Goal: Check status: Check status

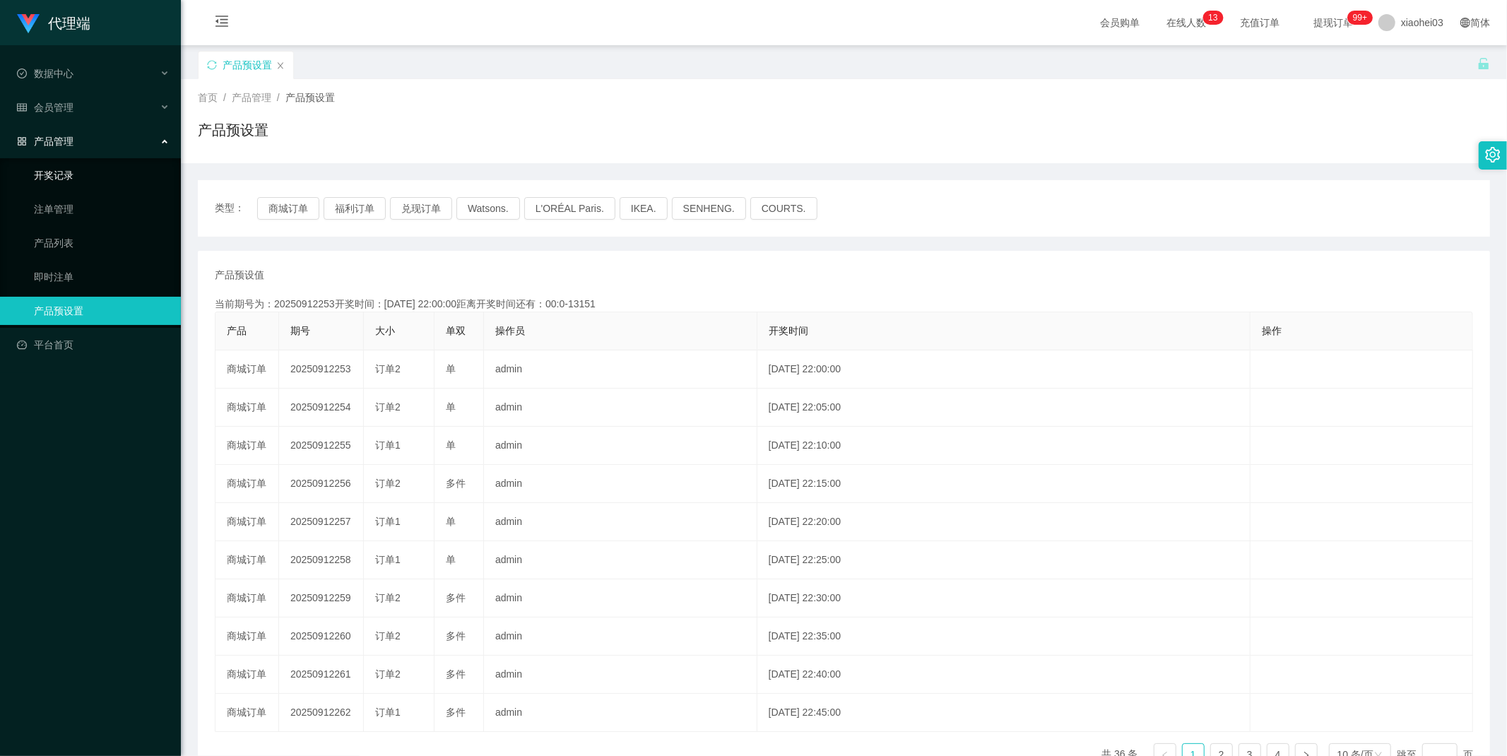
click at [66, 172] on link "开奖记录" at bounding box center [102, 175] width 136 height 28
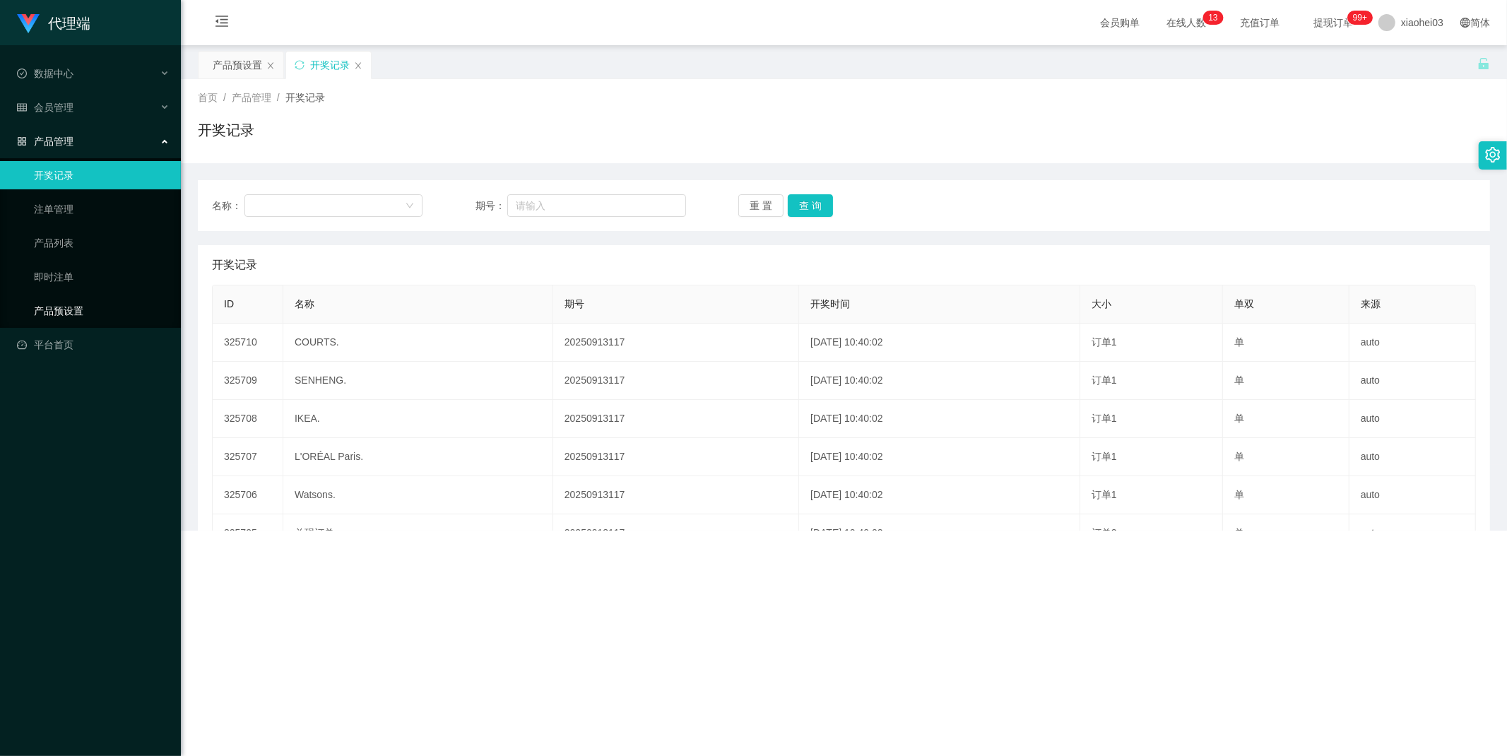
click at [44, 302] on link "产品预设置" at bounding box center [102, 311] width 136 height 28
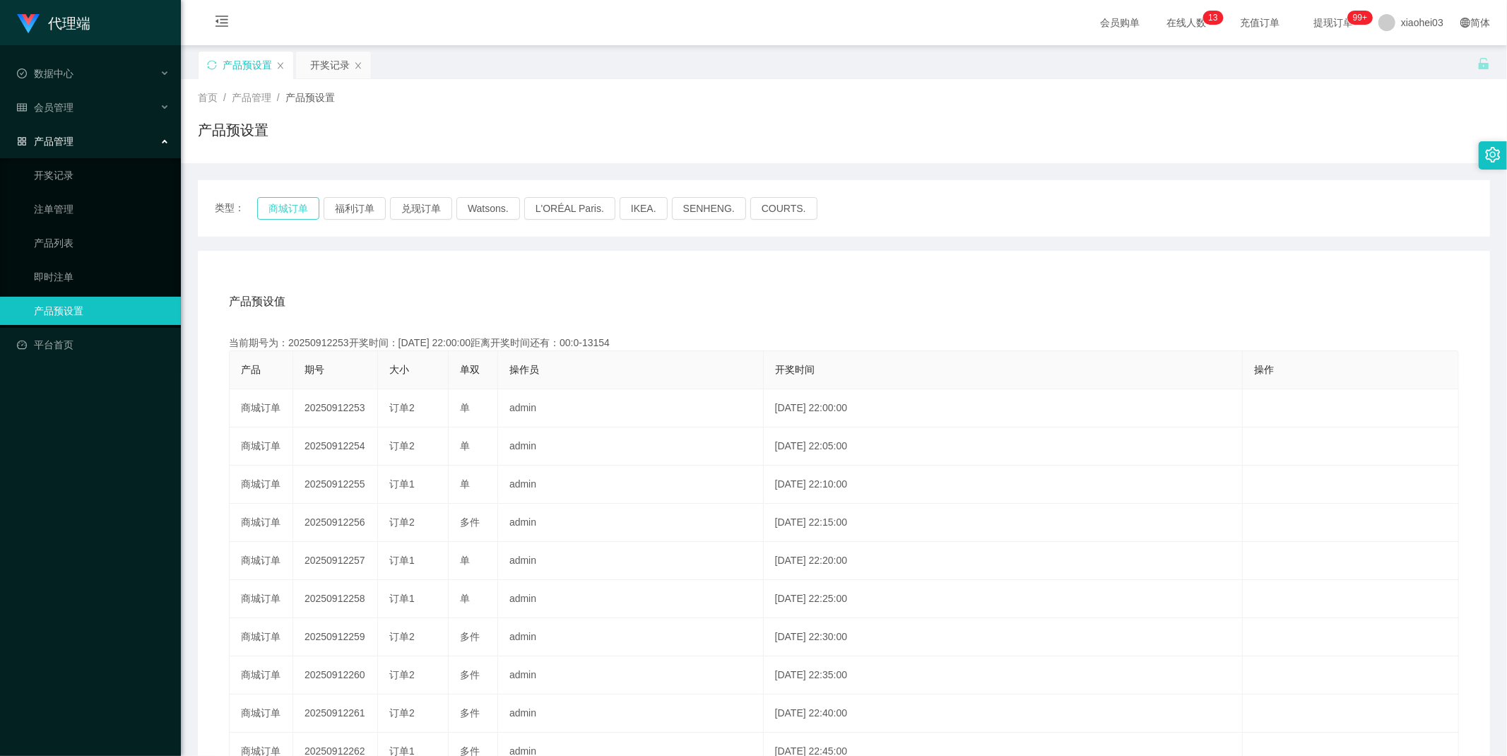
click at [292, 215] on button "商城订单" at bounding box center [288, 208] width 62 height 23
click at [293, 214] on button "商城订单" at bounding box center [288, 208] width 62 height 23
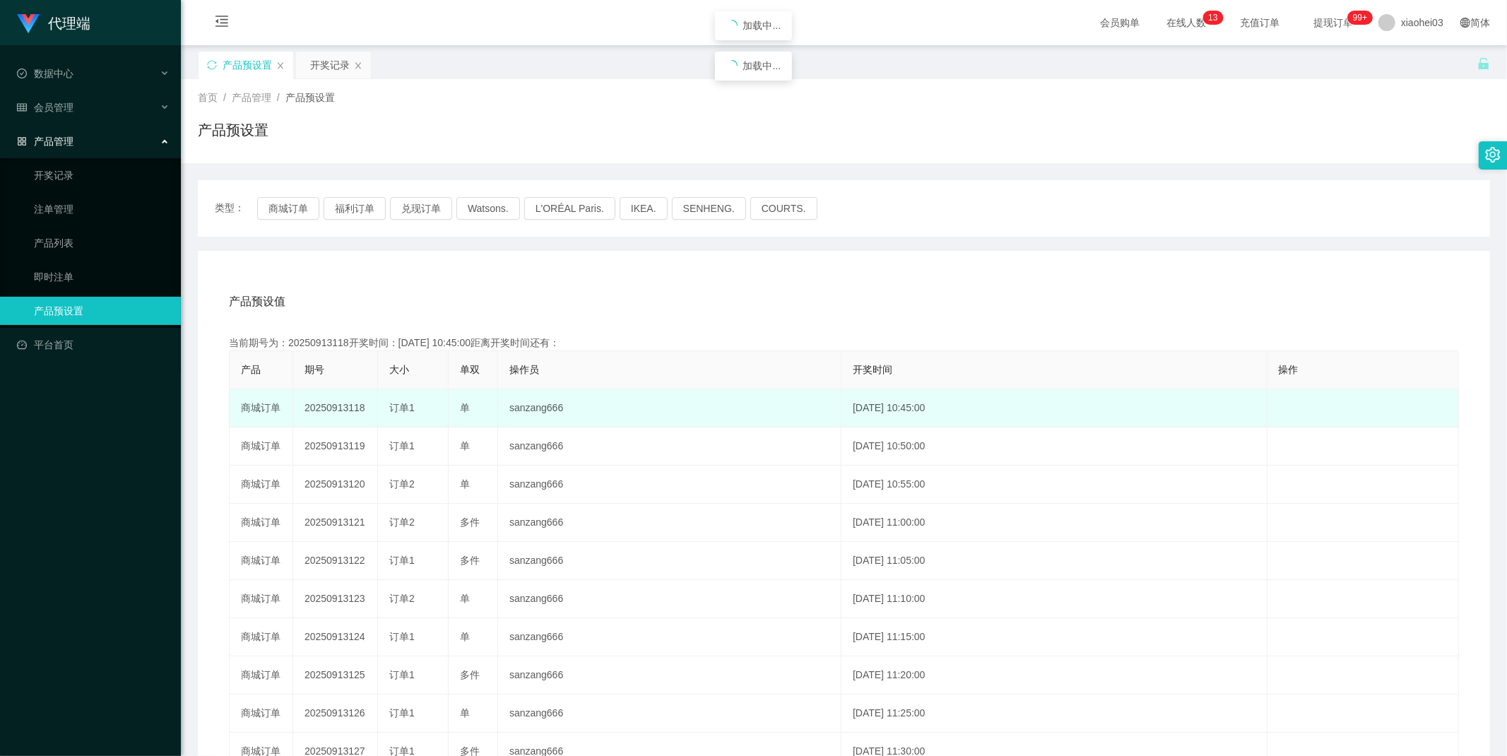
click at [327, 398] on td "20250913118" at bounding box center [335, 408] width 85 height 38
click at [327, 405] on td "20250913118" at bounding box center [335, 408] width 85 height 38
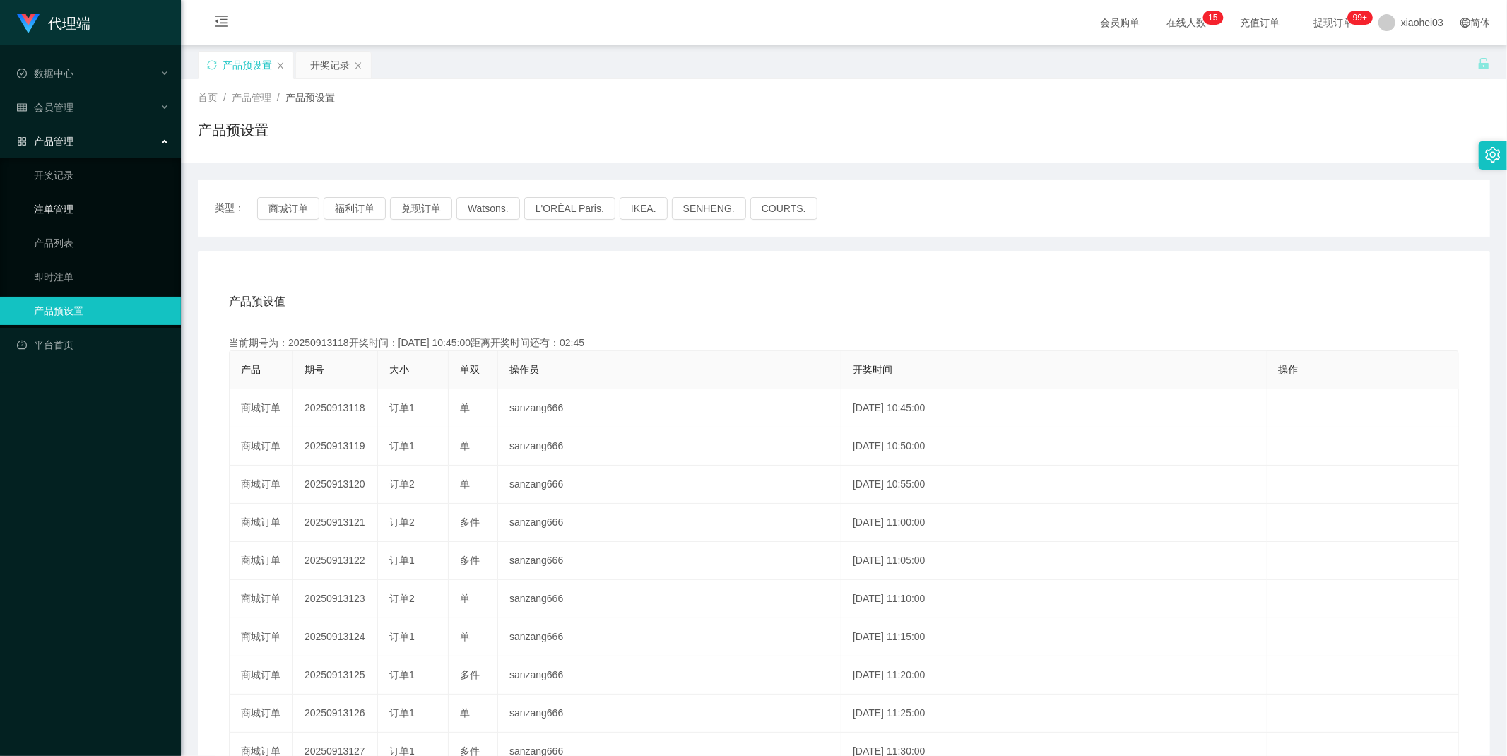
click at [53, 203] on link "注单管理" at bounding box center [102, 209] width 136 height 28
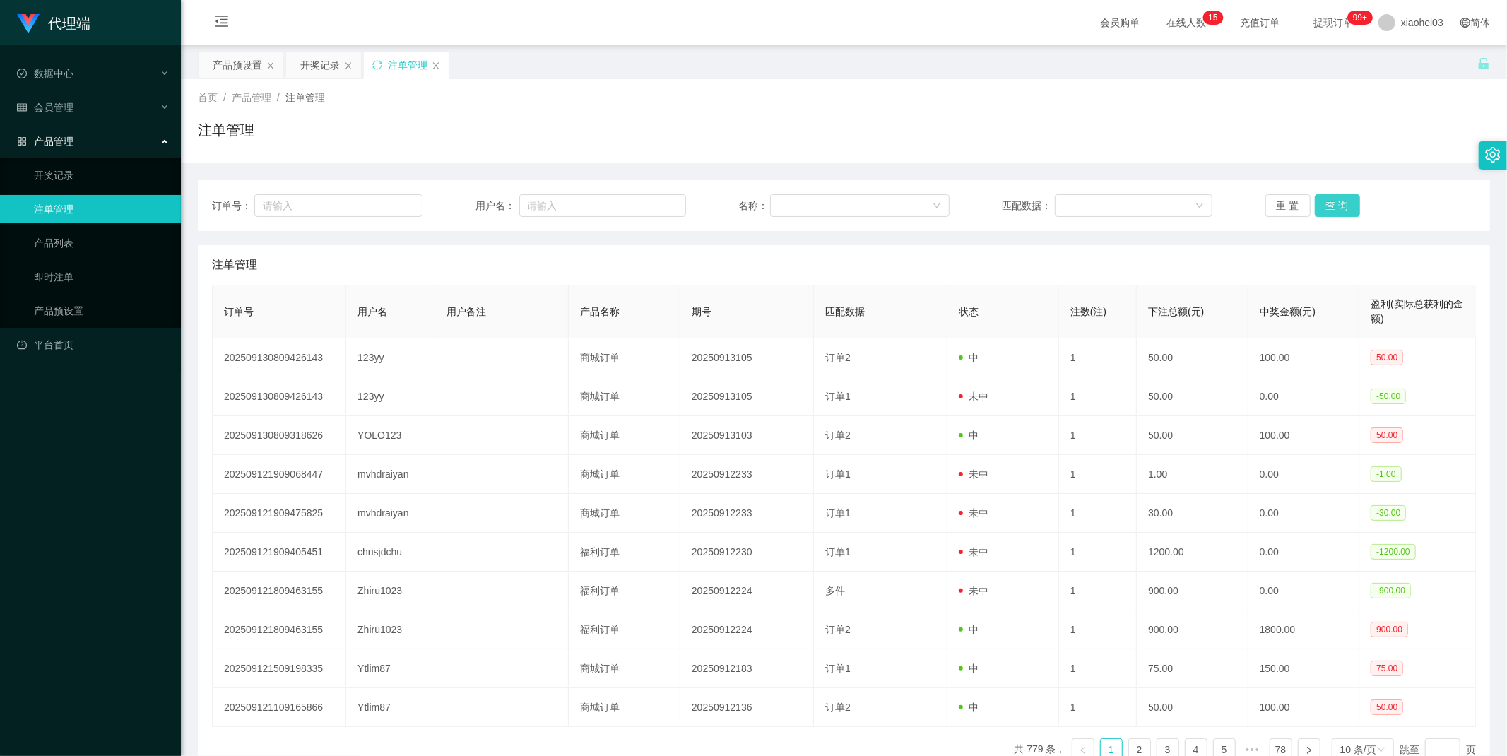
click at [1340, 209] on button "查 询" at bounding box center [1337, 205] width 45 height 23
click at [1340, 209] on div "重 置 查 询" at bounding box center [1370, 205] width 211 height 23
click at [1340, 209] on button "查 询" at bounding box center [1345, 205] width 61 height 23
click at [1340, 209] on div "重 置 查 询" at bounding box center [1370, 205] width 211 height 23
click at [1340, 209] on button "查 询" at bounding box center [1337, 205] width 45 height 23
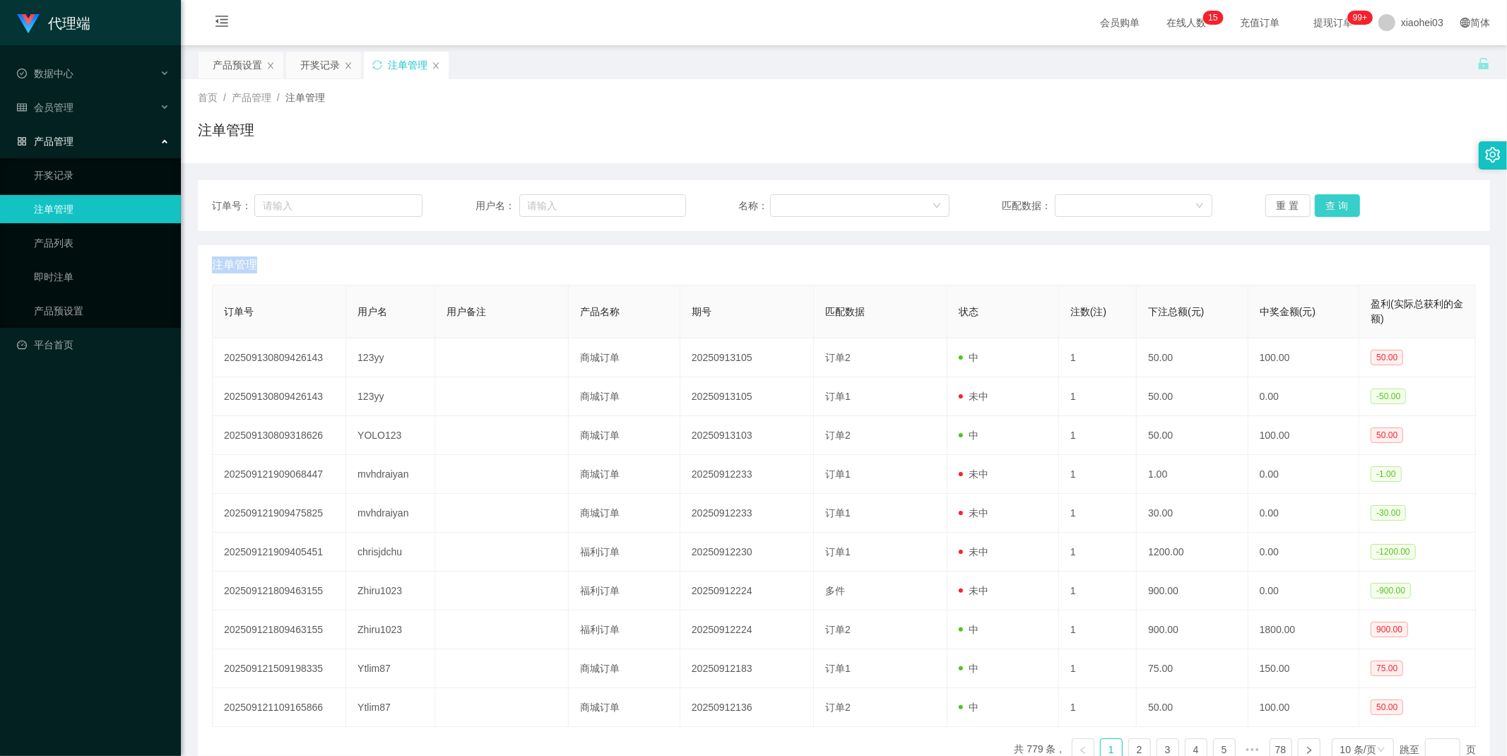
click at [1340, 209] on div "重 置 查 询" at bounding box center [1370, 205] width 211 height 23
click at [1345, 205] on button "查 询" at bounding box center [1337, 205] width 45 height 23
click at [1345, 205] on div "重 置 查 询" at bounding box center [1370, 205] width 211 height 23
click at [1345, 205] on button "查 询" at bounding box center [1345, 205] width 61 height 23
click at [1337, 201] on button "查 询" at bounding box center [1337, 205] width 45 height 23
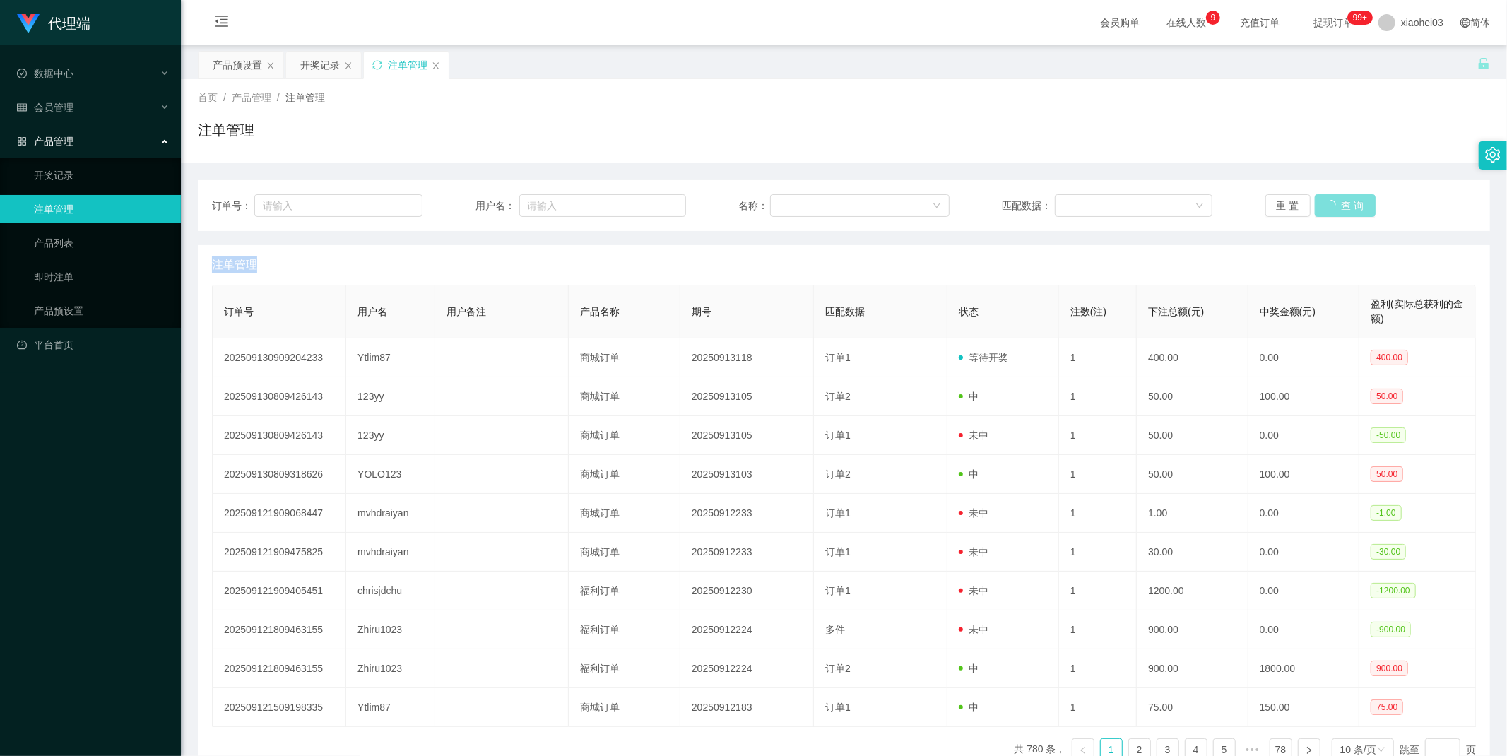
click at [1337, 201] on div "重 置 查 询" at bounding box center [1370, 205] width 211 height 23
